Goal: Information Seeking & Learning: Find specific fact

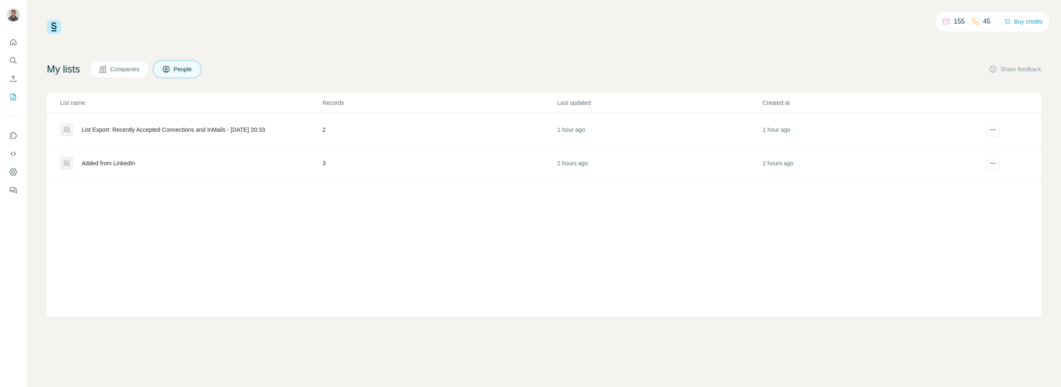
click at [365, 166] on td "3" at bounding box center [439, 164] width 235 height 34
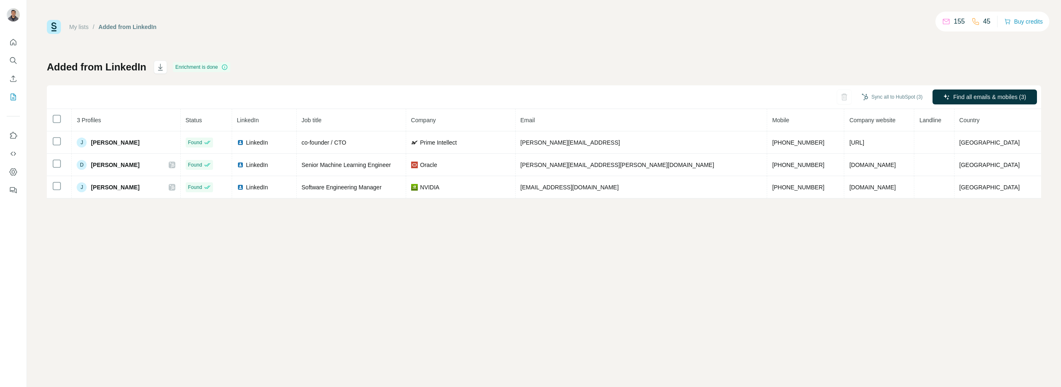
click at [380, 289] on div "My lists / Added from LinkedIn 155 45 Buy credits Added from LinkedIn Enrichmen…" at bounding box center [544, 193] width 1034 height 387
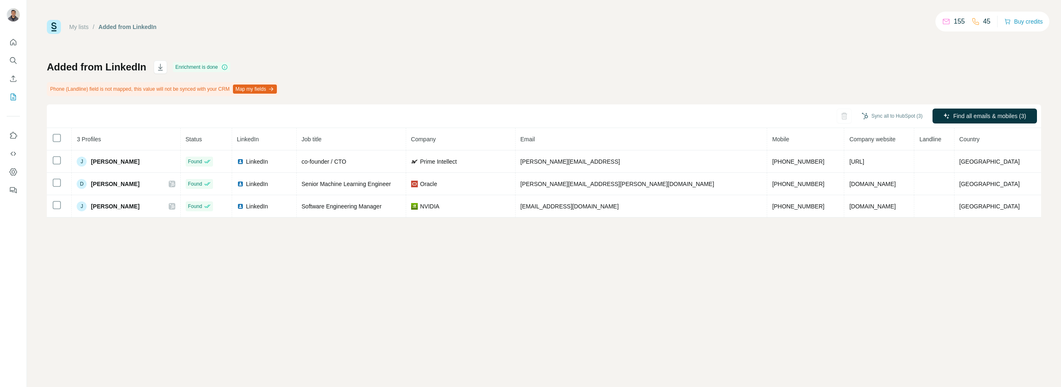
click at [889, 259] on div "My lists / Added from LinkedIn 155 45 Buy credits Added from LinkedIn Enrichmen…" at bounding box center [544, 193] width 1034 height 387
click at [416, 25] on div "My lists / Added from LinkedIn 155 45 Buy credits" at bounding box center [544, 27] width 994 height 14
click at [420, 77] on div "Added from LinkedIn Enrichment is done Phone (Landline) field is not mapped, th…" at bounding box center [544, 139] width 994 height 157
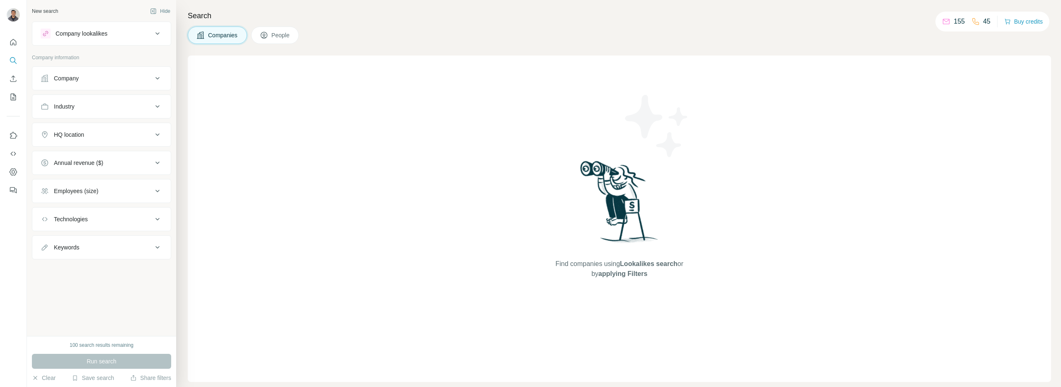
click at [107, 351] on div "100 search results remaining Run search Clear Save search Share filters" at bounding box center [101, 361] width 149 height 51
click at [115, 349] on div "100 search results remaining" at bounding box center [102, 344] width 64 height 7
click at [122, 37] on div "Company lookalikes" at bounding box center [97, 34] width 112 height 10
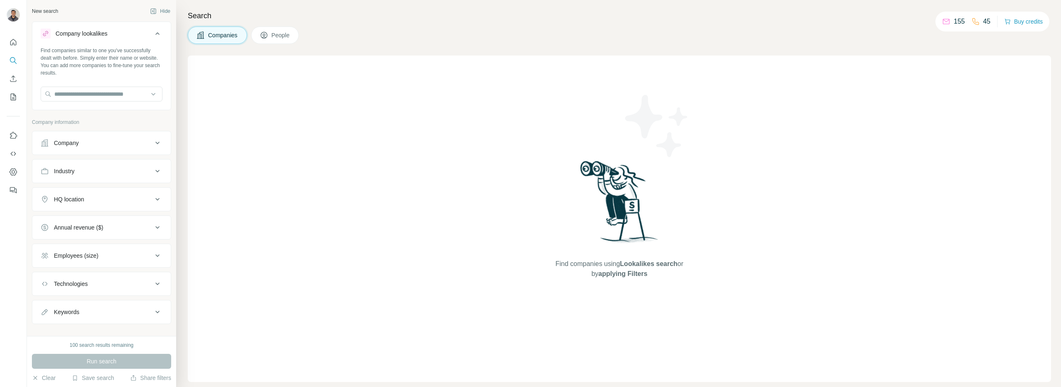
click at [122, 37] on div "Company lookalikes" at bounding box center [97, 34] width 112 height 10
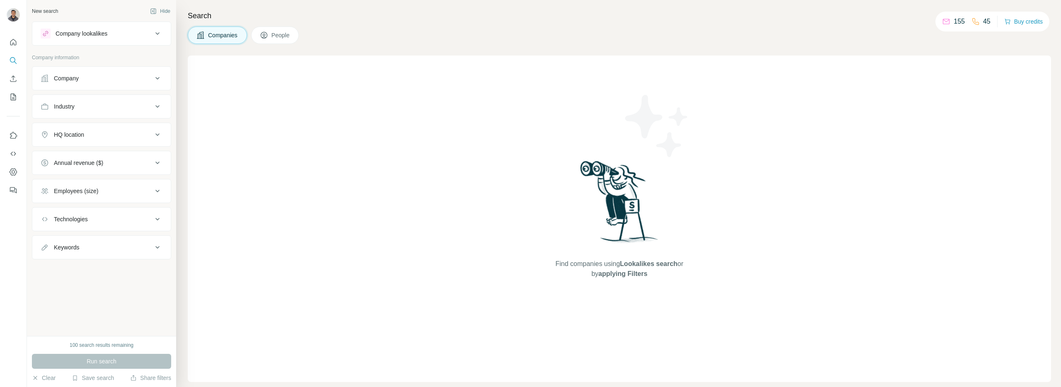
click at [122, 37] on div "Company lookalikes" at bounding box center [97, 34] width 112 height 10
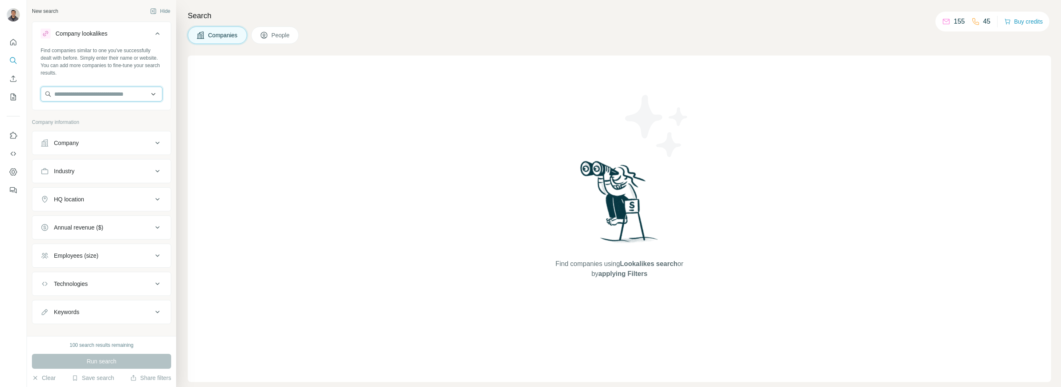
click at [119, 87] on input "text" at bounding box center [102, 94] width 122 height 15
click at [141, 31] on div "Company lookalikes" at bounding box center [97, 34] width 112 height 10
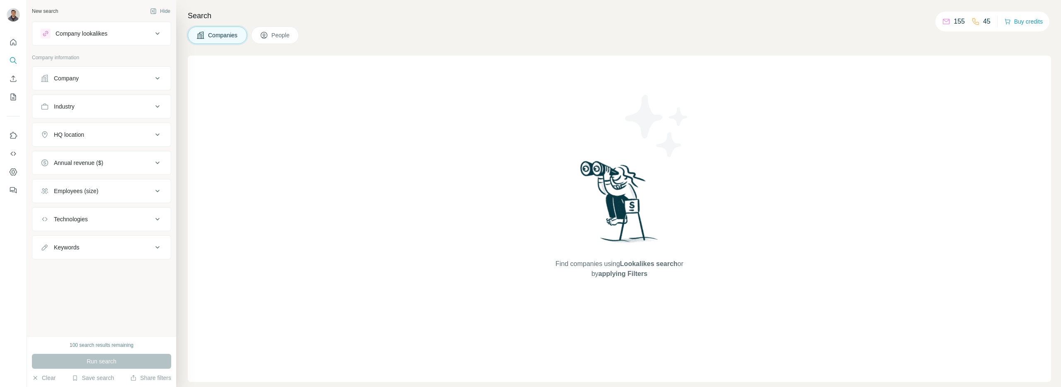
click at [131, 82] on button "Company" at bounding box center [101, 78] width 138 height 20
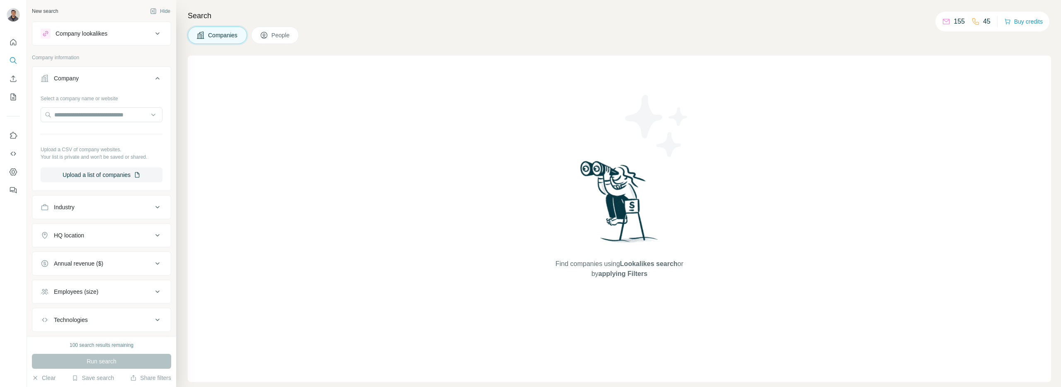
click at [132, 82] on button "Company" at bounding box center [101, 79] width 138 height 23
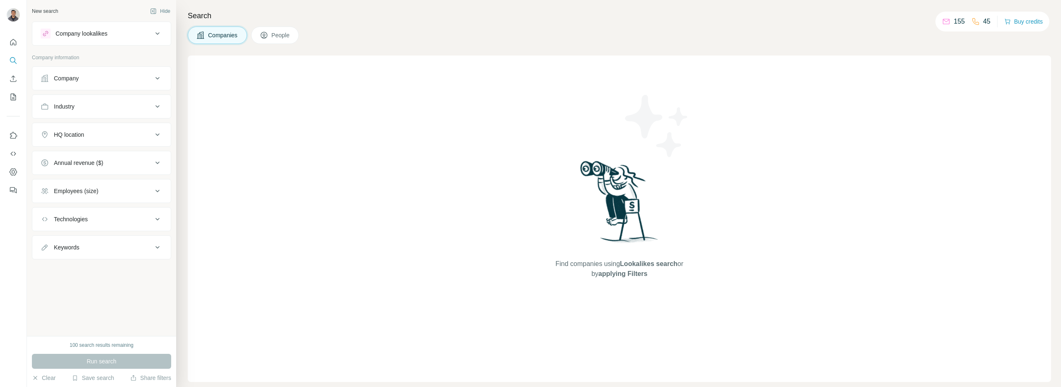
click at [142, 114] on button "Industry" at bounding box center [101, 107] width 138 height 20
click at [158, 102] on icon at bounding box center [157, 107] width 10 height 10
click at [140, 256] on button "Keywords" at bounding box center [101, 247] width 138 height 20
click at [80, 277] on div at bounding box center [101, 272] width 138 height 22
click at [80, 274] on input "text" at bounding box center [93, 268] width 105 height 15
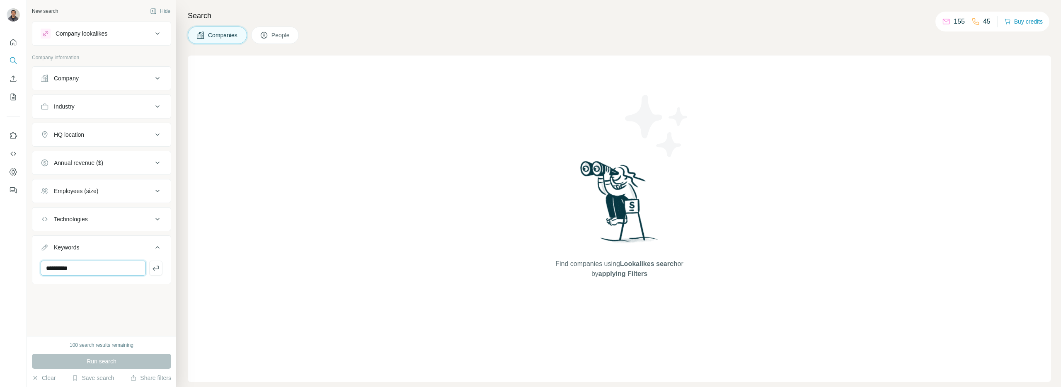
type input "**********"
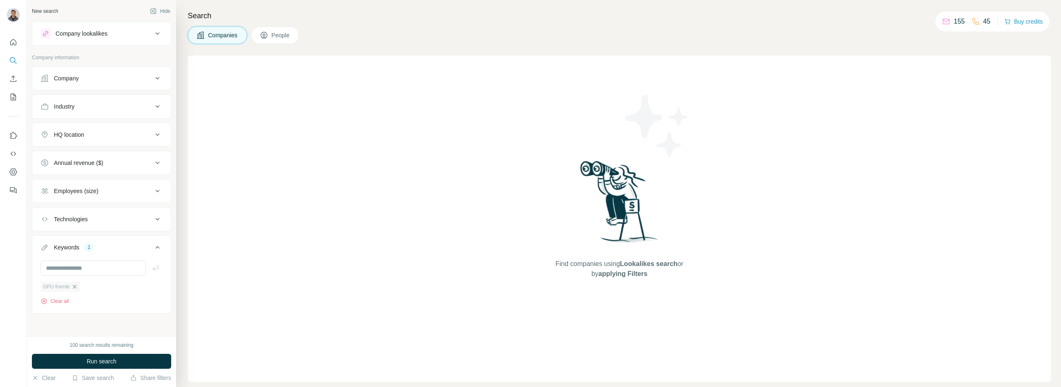
click at [72, 289] on icon "button" at bounding box center [74, 286] width 7 height 7
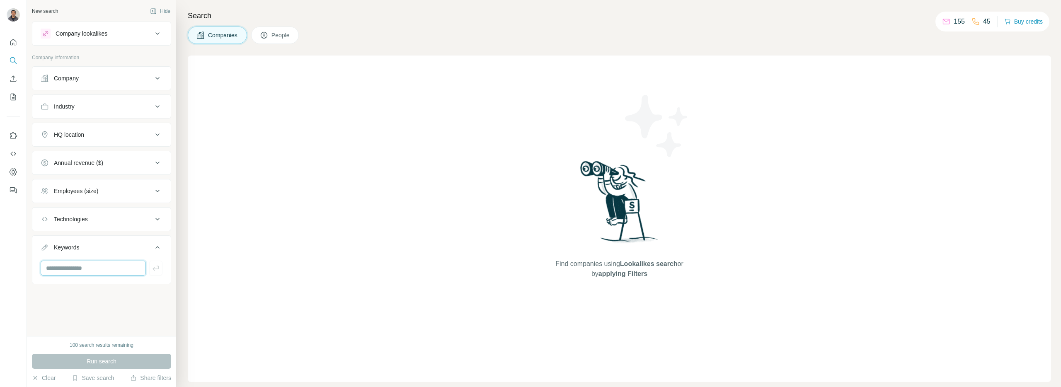
click at [73, 268] on input "text" at bounding box center [93, 268] width 105 height 15
type input "**********"
click at [162, 273] on button "button" at bounding box center [155, 268] width 13 height 15
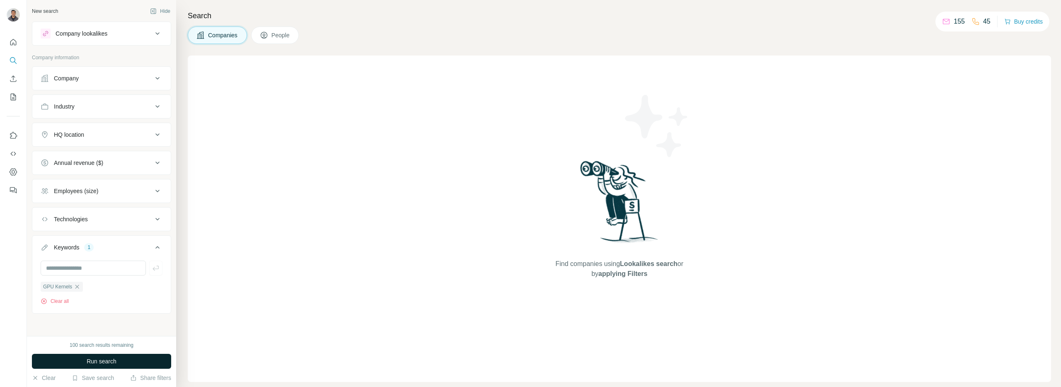
click at [116, 365] on button "Run search" at bounding box center [101, 361] width 139 height 15
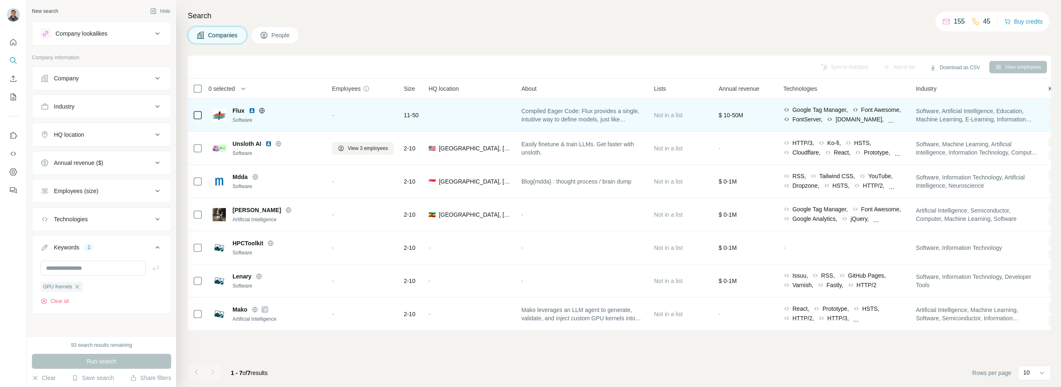
click at [324, 117] on td "Flux Software" at bounding box center [267, 115] width 119 height 33
click at [242, 113] on span "Flux" at bounding box center [238, 110] width 12 height 8
click at [260, 113] on icon at bounding box center [262, 110] width 7 height 7
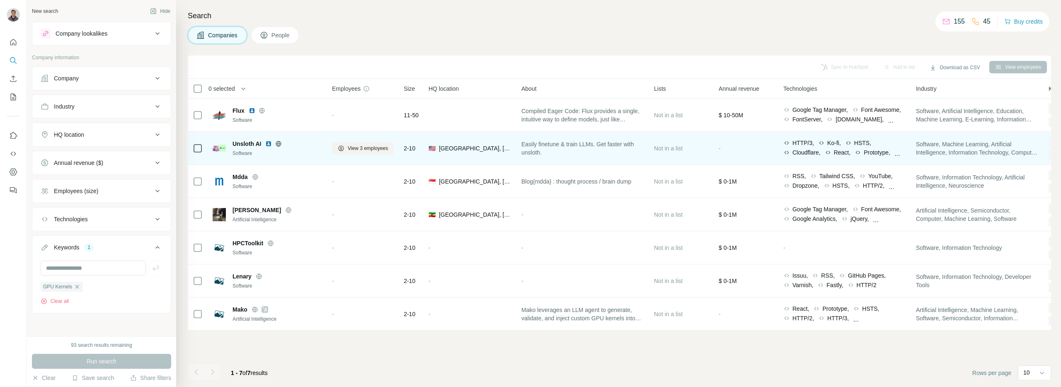
click at [295, 147] on div "Unsloth AI" at bounding box center [277, 144] width 90 height 8
click at [276, 145] on icon at bounding box center [278, 143] width 7 height 7
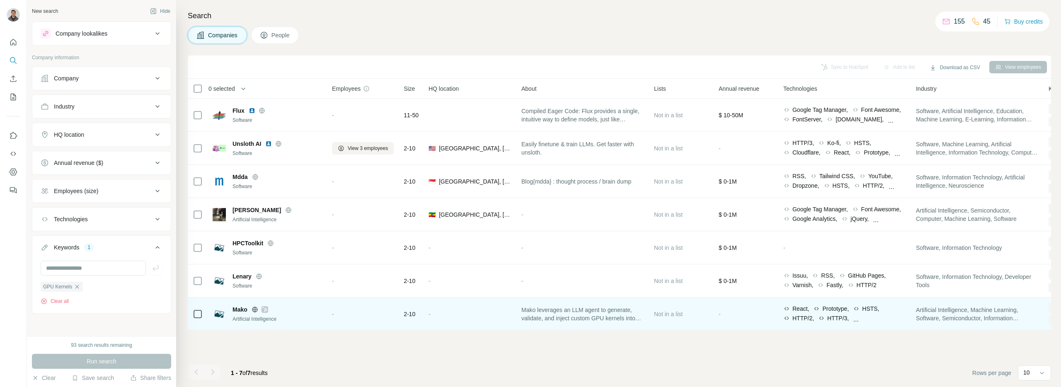
drag, startPoint x: 815, startPoint y: 341, endPoint x: 830, endPoint y: 315, distance: 30.3
click at [815, 341] on div "Sync to HubSpot Add to list Download as CSV View employees 0 selected Companies…" at bounding box center [619, 222] width 863 height 332
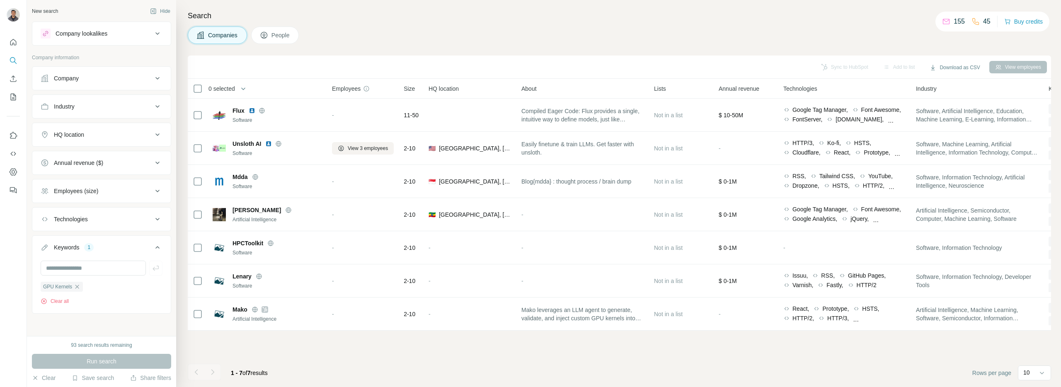
click at [79, 287] on icon "button" at bounding box center [77, 286] width 7 height 7
click at [281, 32] on span "People" at bounding box center [280, 35] width 19 height 8
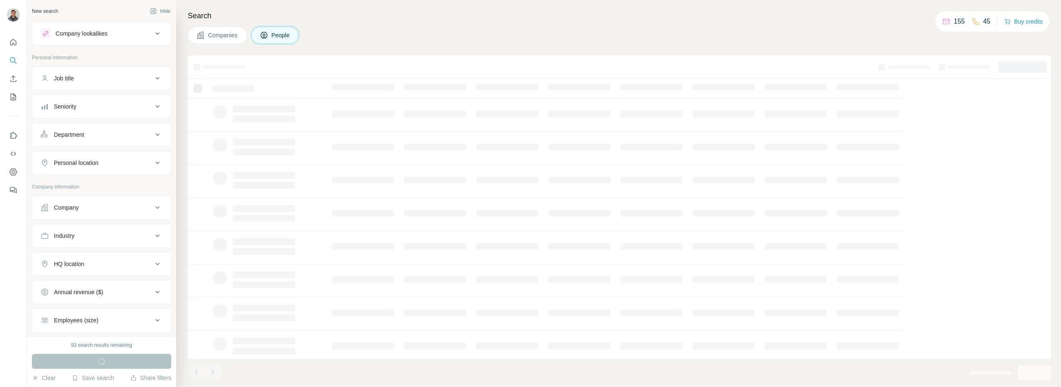
click at [409, 43] on div "Companies People" at bounding box center [619, 35] width 863 height 17
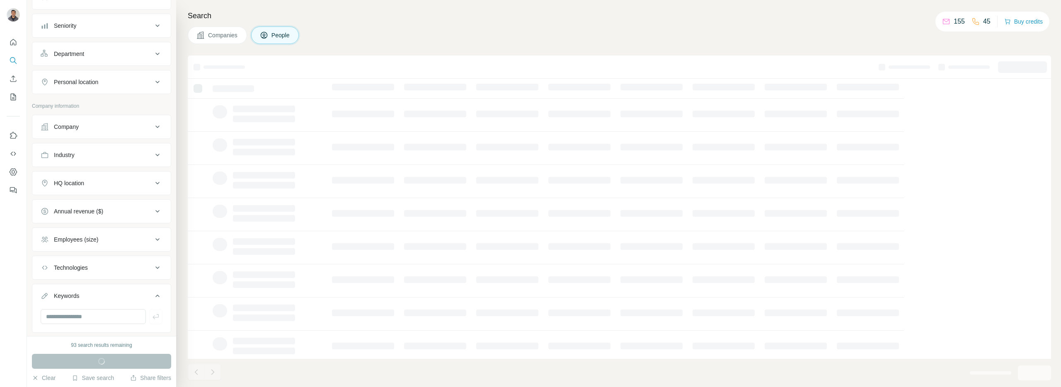
scroll to position [160, 0]
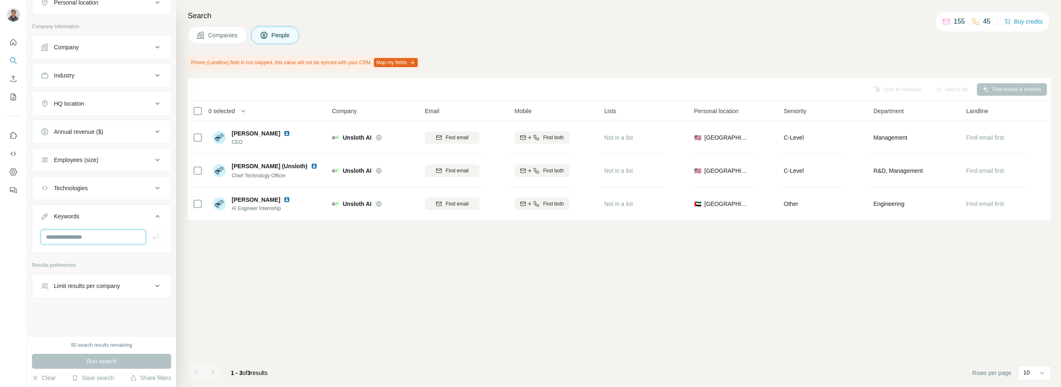
click at [109, 235] on input "text" at bounding box center [93, 237] width 105 height 15
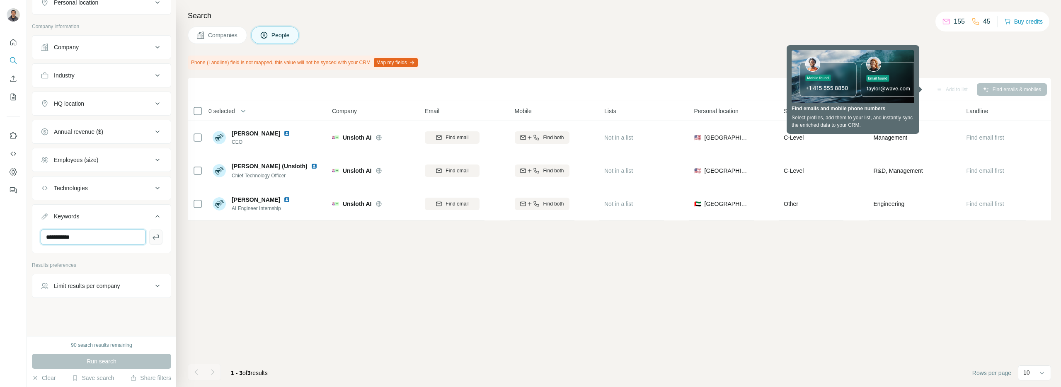
type input "**********"
click at [154, 242] on button "button" at bounding box center [155, 237] width 13 height 15
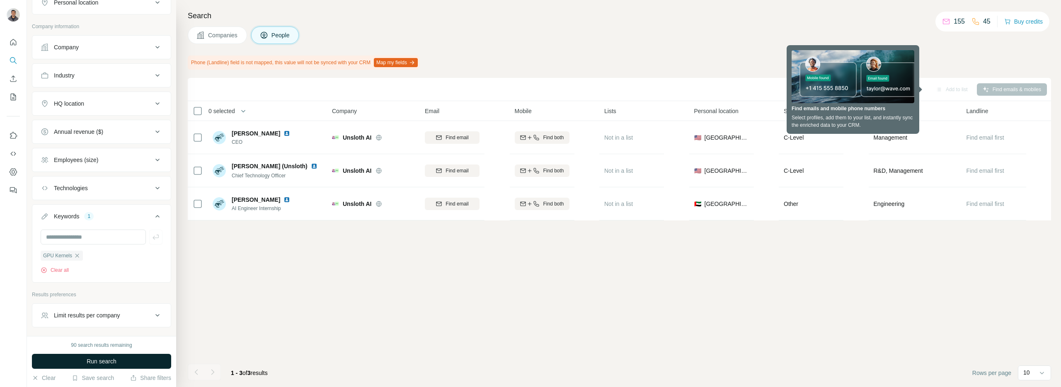
click at [135, 365] on button "Run search" at bounding box center [101, 361] width 139 height 15
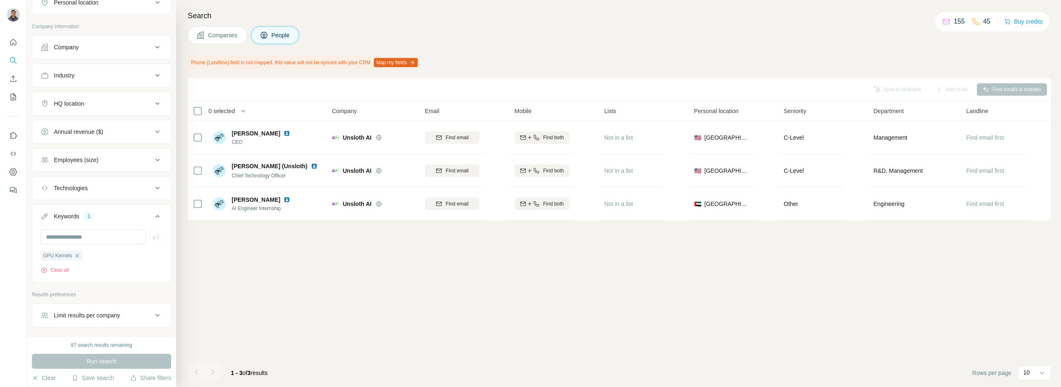
drag, startPoint x: 426, startPoint y: 314, endPoint x: 436, endPoint y: 263, distance: 52.3
click at [426, 314] on div "Sync to HubSpot Add to list Find emails & mobiles 0 selected People Company Ema…" at bounding box center [619, 232] width 863 height 309
click at [85, 235] on input "text" at bounding box center [93, 237] width 105 height 15
type input "*******"
click at [149, 239] on button "button" at bounding box center [155, 237] width 13 height 15
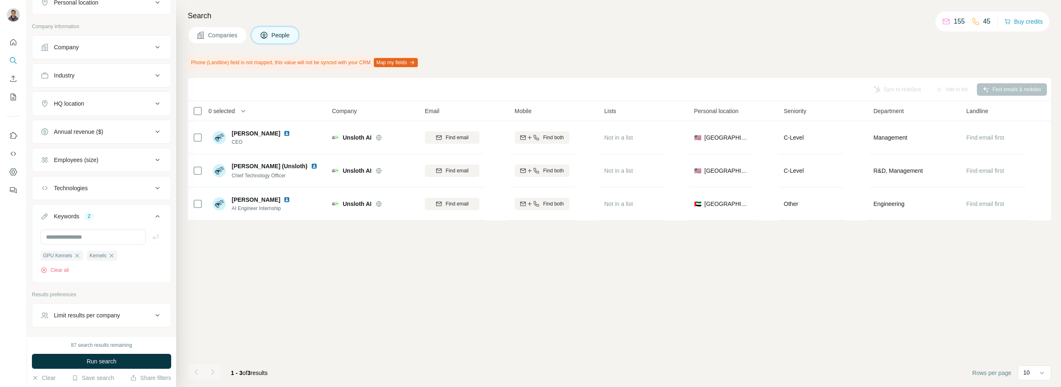
click at [106, 356] on button "Run search" at bounding box center [101, 361] width 139 height 15
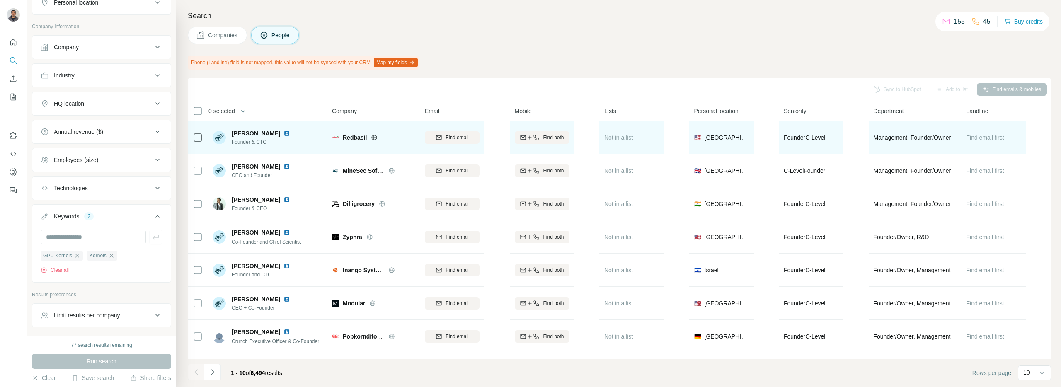
click at [283, 135] on img at bounding box center [286, 133] width 7 height 7
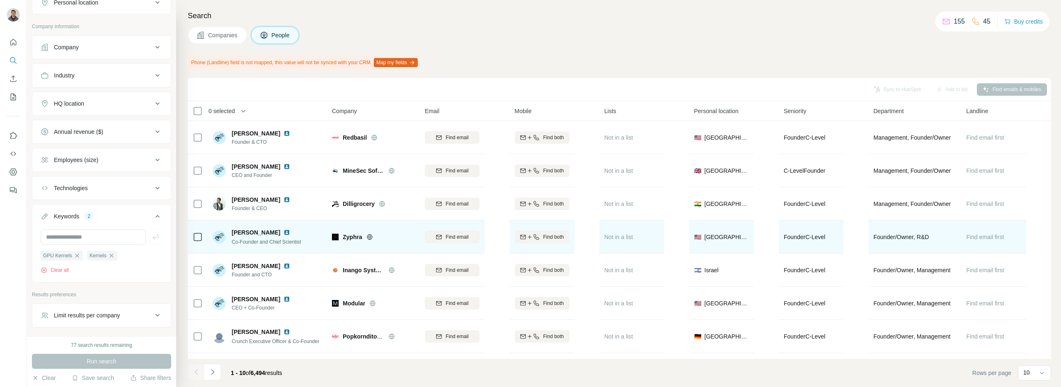
click at [283, 232] on img at bounding box center [286, 232] width 7 height 7
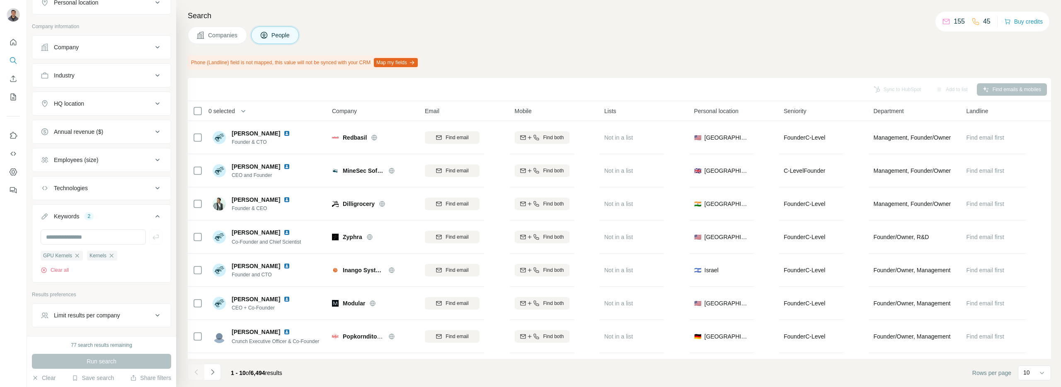
drag, startPoint x: 616, startPoint y: 15, endPoint x: 612, endPoint y: 18, distance: 5.4
click at [616, 15] on h4 "Search" at bounding box center [619, 16] width 863 height 12
drag, startPoint x: 113, startPoint y: 259, endPoint x: 58, endPoint y: 255, distance: 54.9
click at [113, 259] on div "Kernels" at bounding box center [102, 256] width 30 height 10
click at [77, 254] on icon "button" at bounding box center [77, 255] width 7 height 7
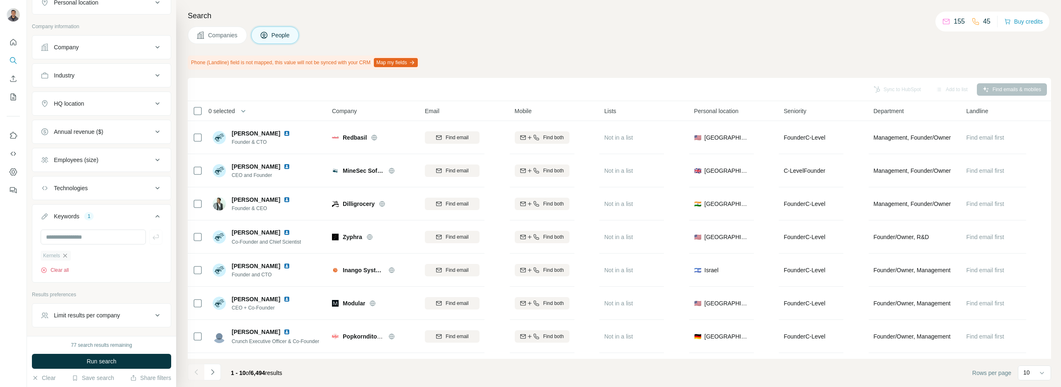
click at [49, 271] on button "Clear all" at bounding box center [55, 269] width 28 height 7
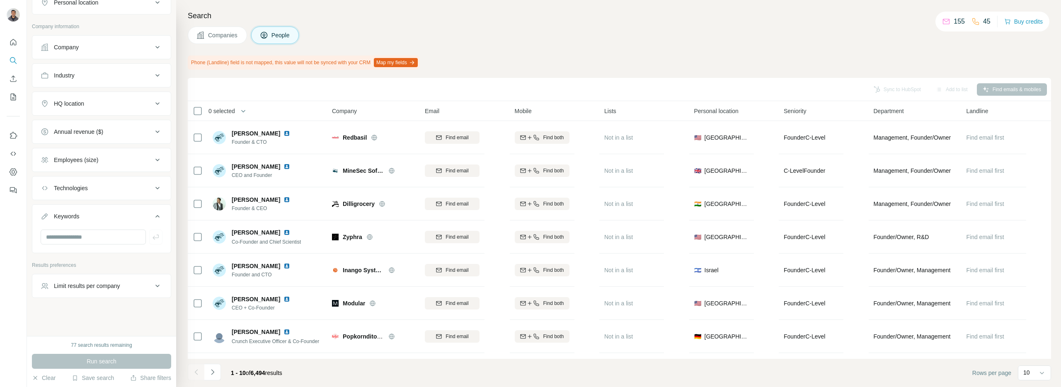
click at [152, 215] on icon at bounding box center [157, 216] width 10 height 10
click at [507, 20] on h4 "Search" at bounding box center [619, 16] width 863 height 12
